Goal: Find specific page/section: Find specific page/section

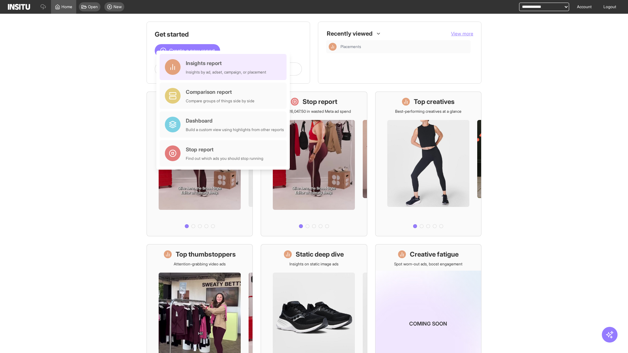
click at [225, 67] on div "Insights report Insights by ad, adset, campaign, or placement" at bounding box center [226, 67] width 81 height 16
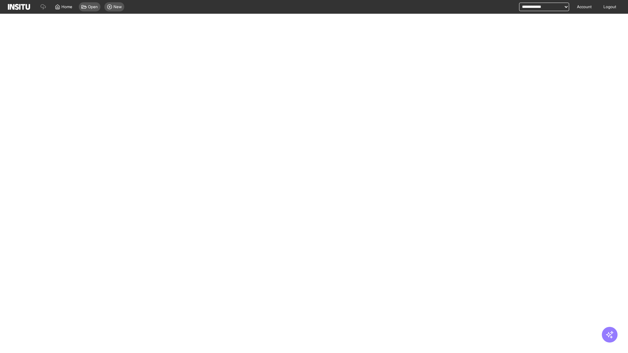
select select "**"
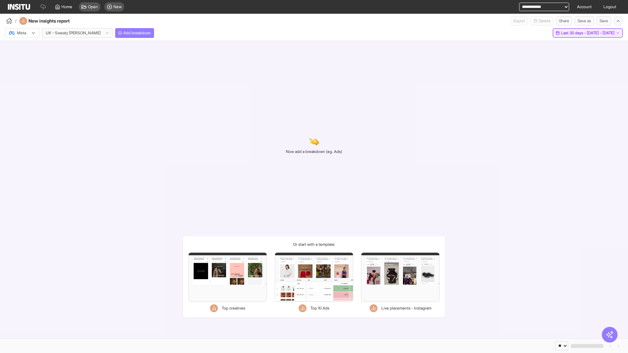
click at [576, 33] on span "Last 30 days - [DATE] - [DATE]" at bounding box center [588, 32] width 54 height 5
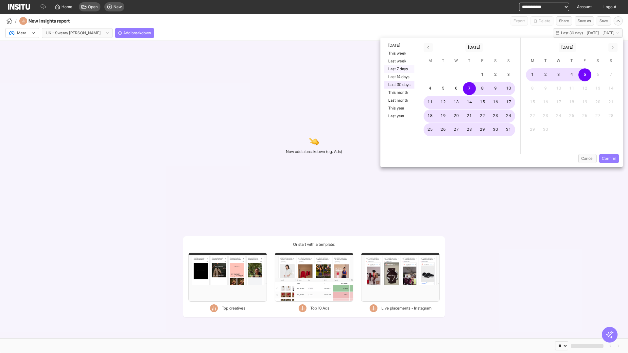
click at [399, 69] on button "Last 7 days" at bounding box center [400, 69] width 30 height 8
